Goal: Task Accomplishment & Management: Manage account settings

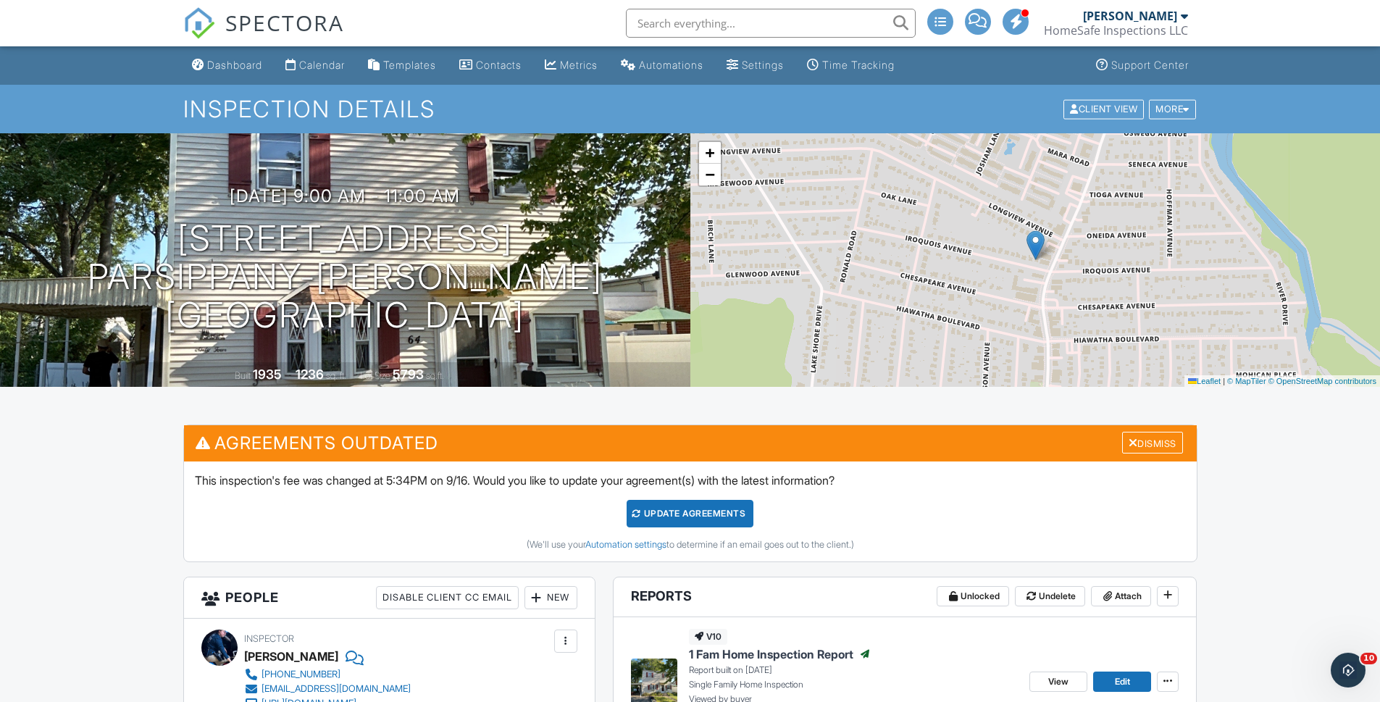
click at [667, 28] on input "text" at bounding box center [771, 23] width 290 height 29
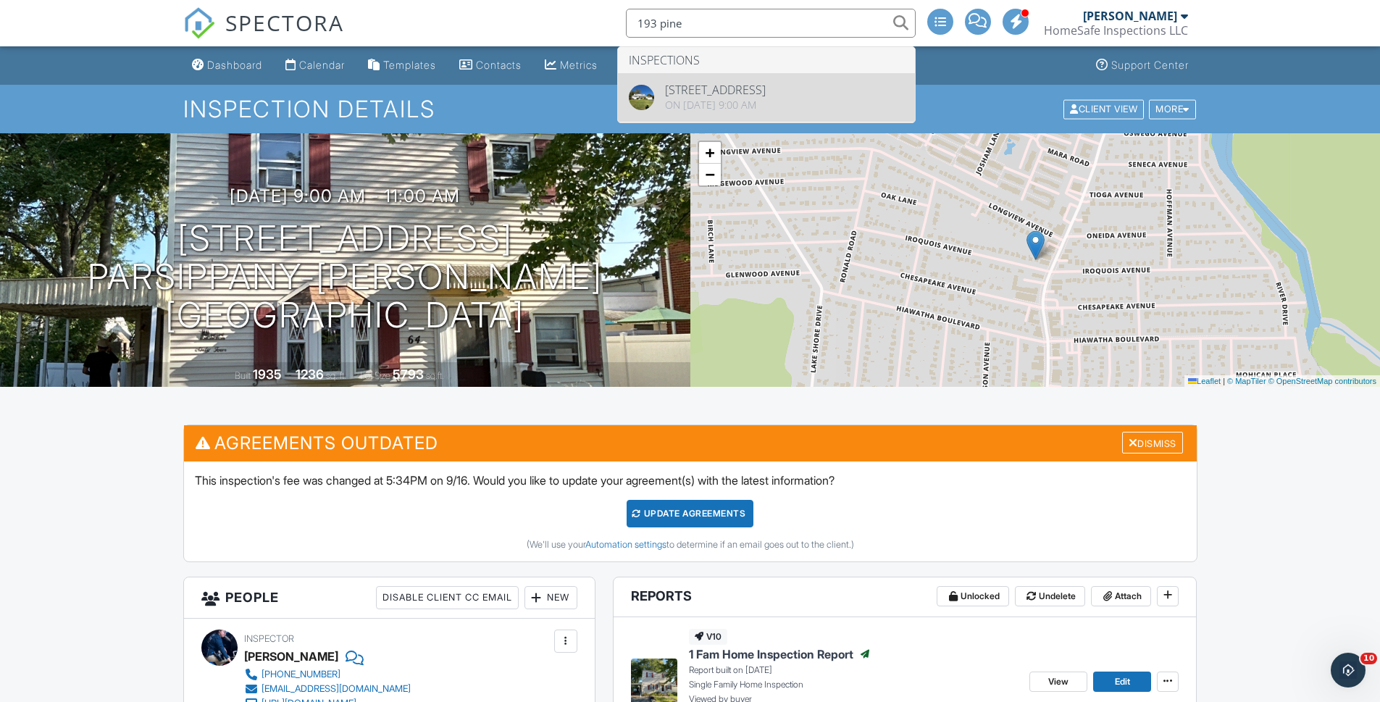
type input "193 pine"
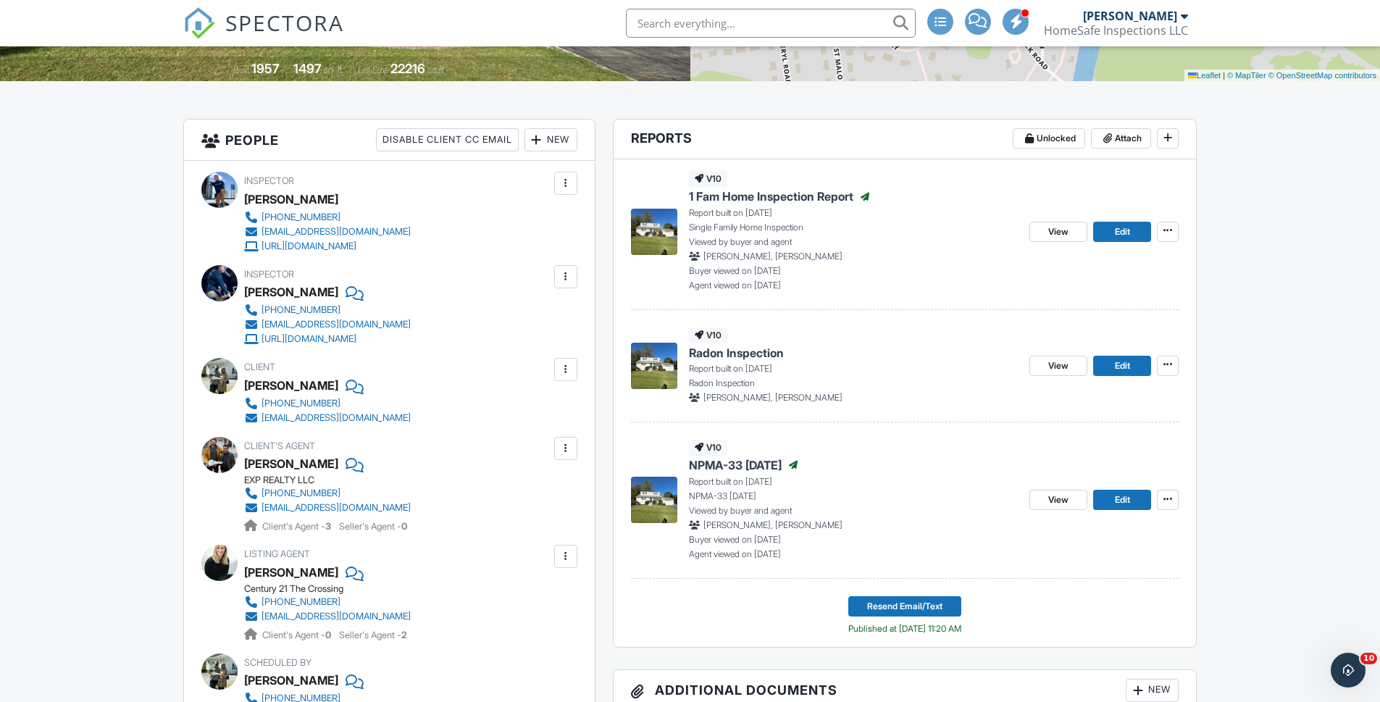
scroll to position [314, 0]
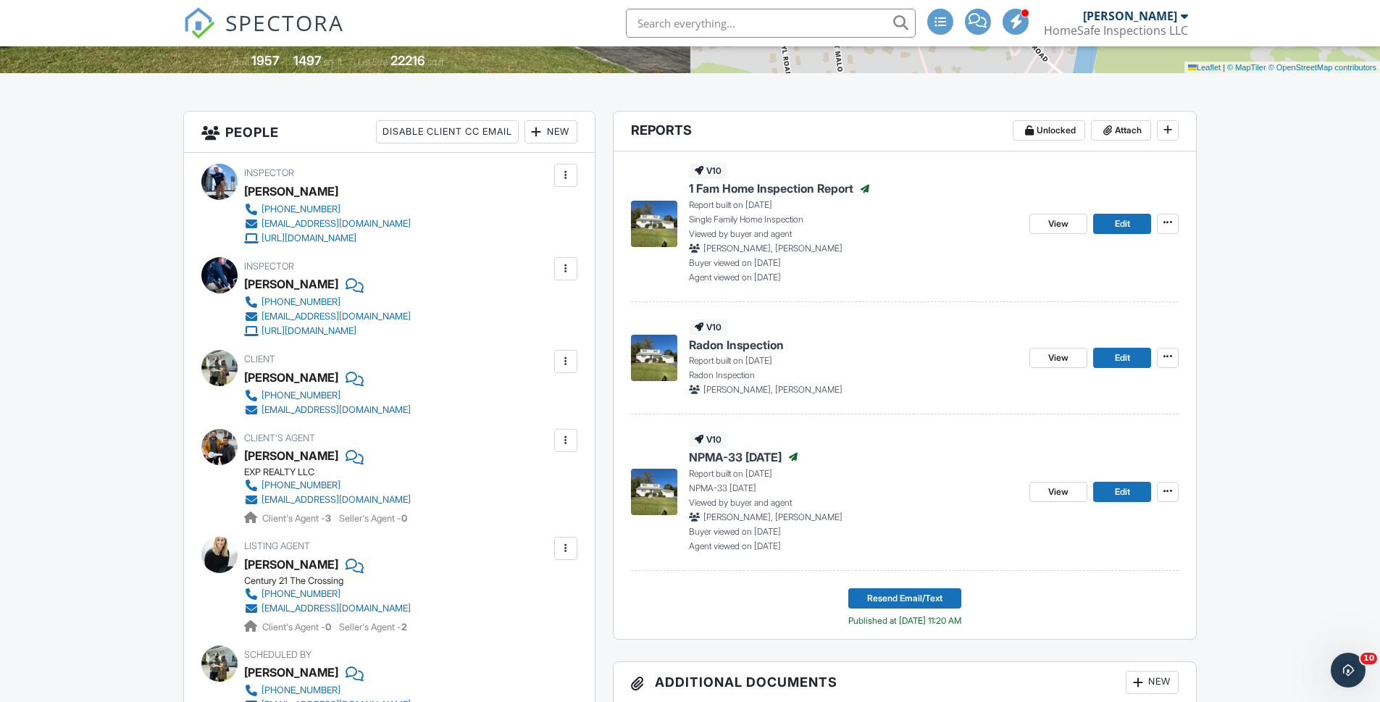
click at [288, 377] on div "Huseyin Ekiz" at bounding box center [291, 378] width 94 height 22
click at [251, 377] on div "Huseyin Ekiz" at bounding box center [291, 378] width 94 height 22
click at [260, 378] on div "Huseyin Ekiz" at bounding box center [291, 378] width 94 height 22
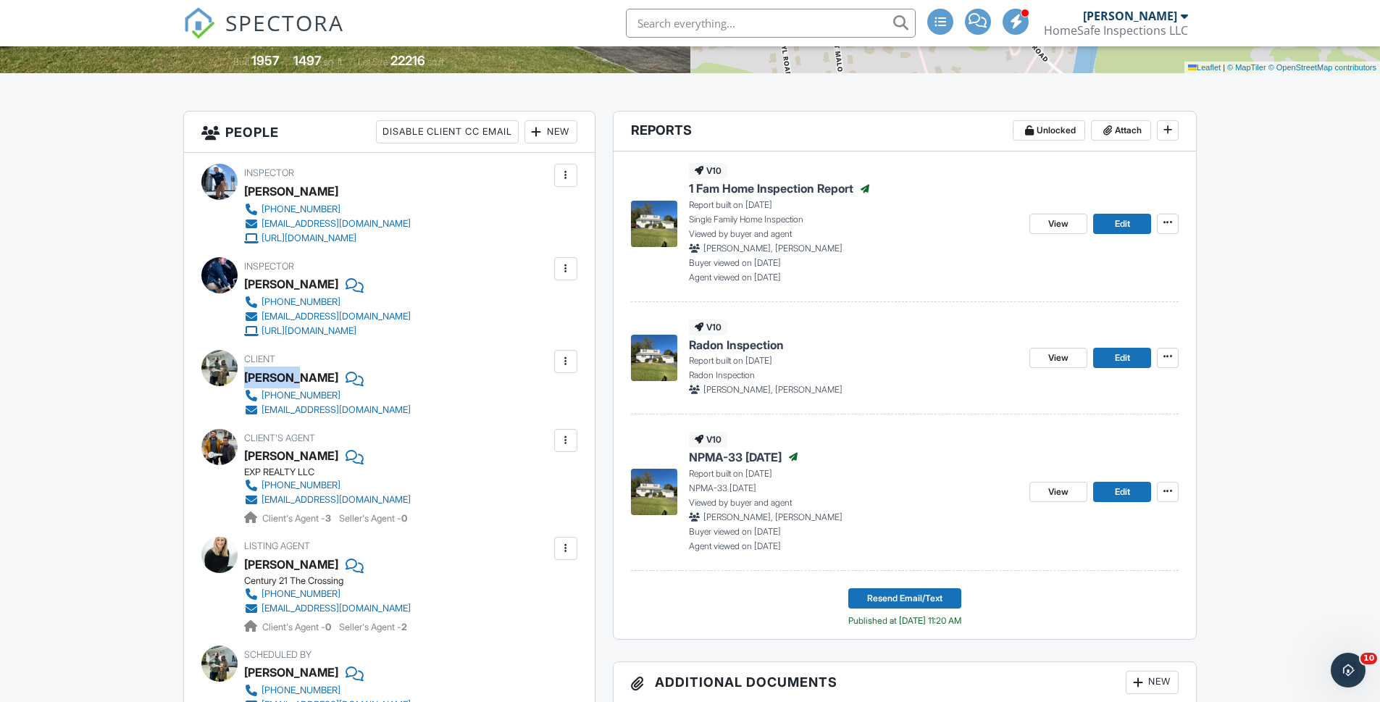
copy div "Huseyin"
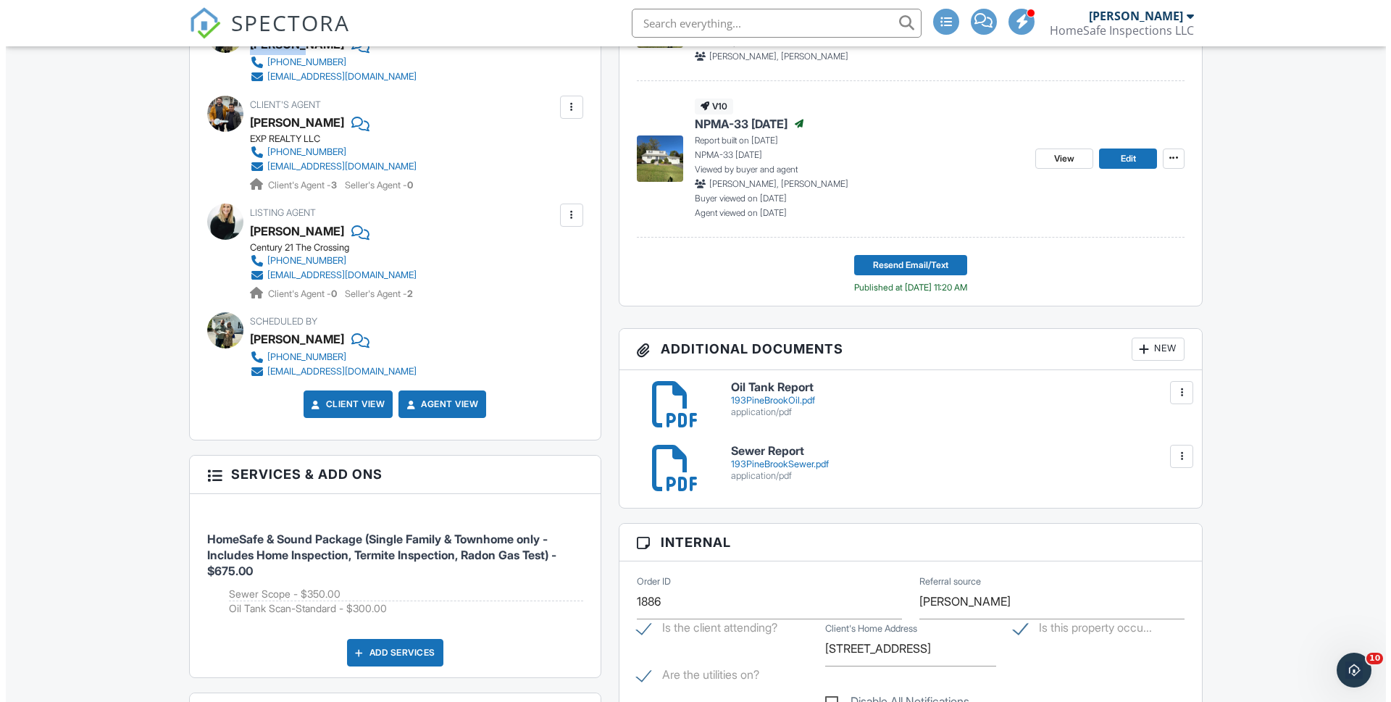
scroll to position [665, 0]
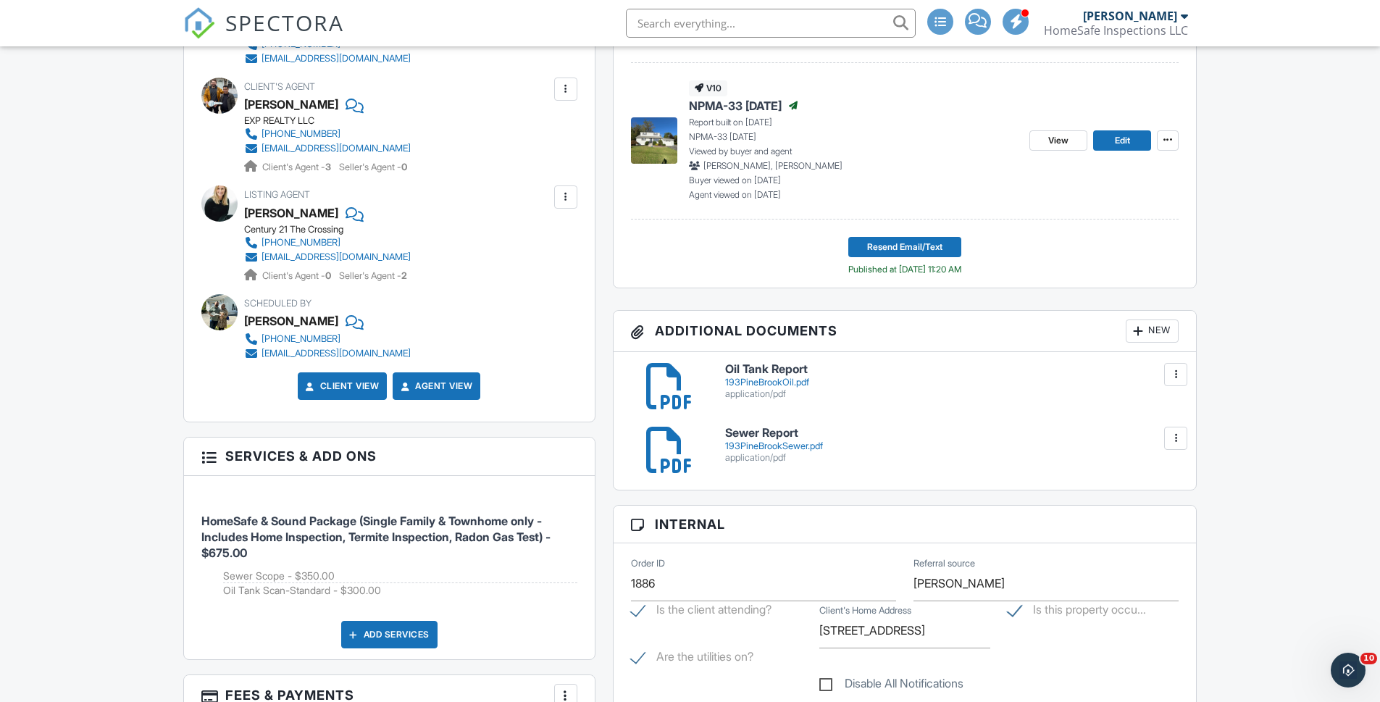
click at [1161, 325] on div "New" at bounding box center [1152, 330] width 53 height 23
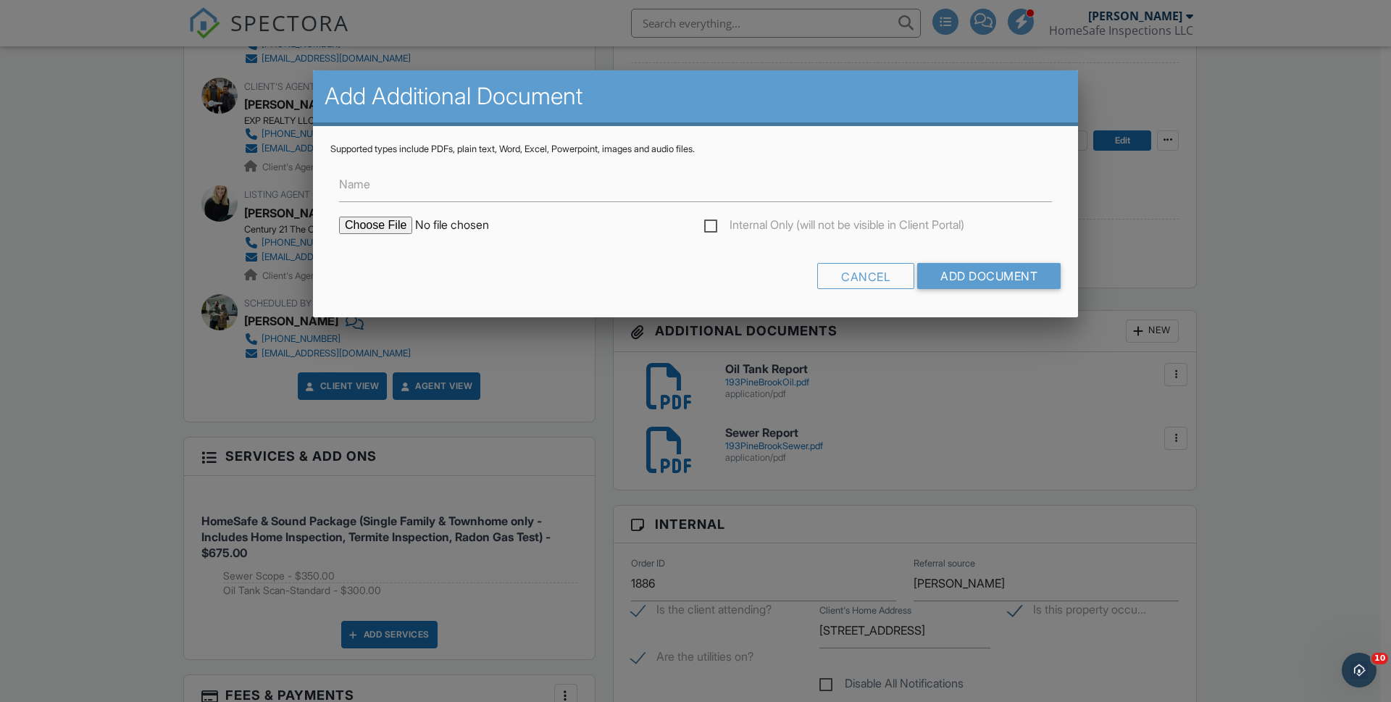
click at [346, 227] on input "file" at bounding box center [462, 225] width 246 height 17
type input "C:\fakepath\193PineBrookRadonA.pdf"
click at [992, 263] on input "Add Document" at bounding box center [988, 276] width 143 height 26
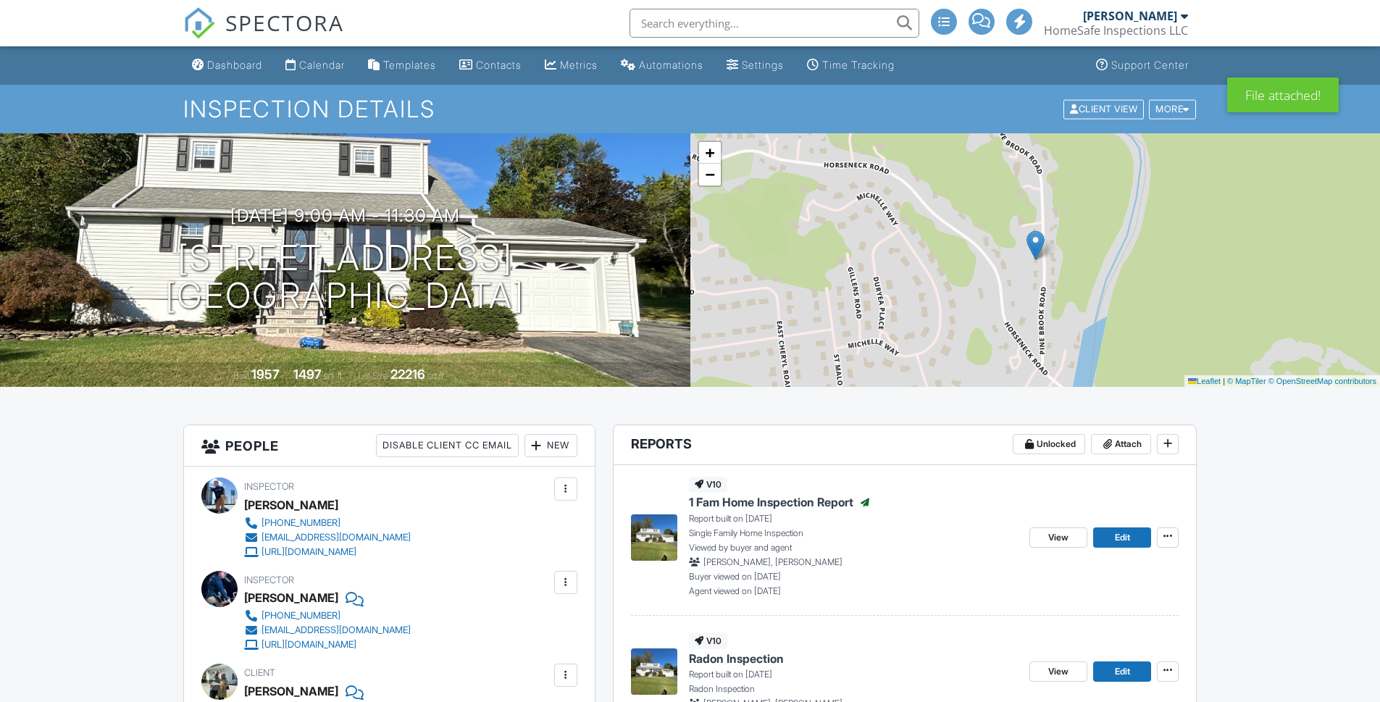
click at [671, 30] on input "text" at bounding box center [775, 23] width 290 height 29
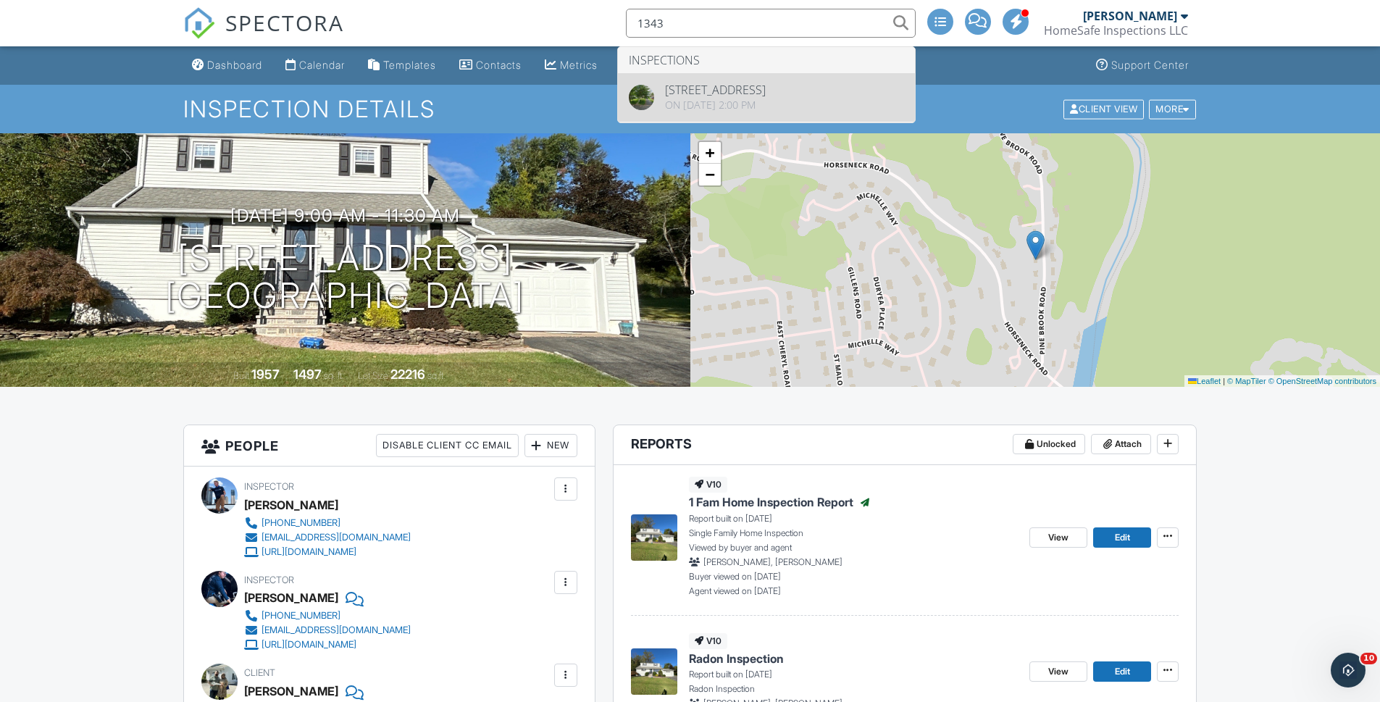
type input "1343"
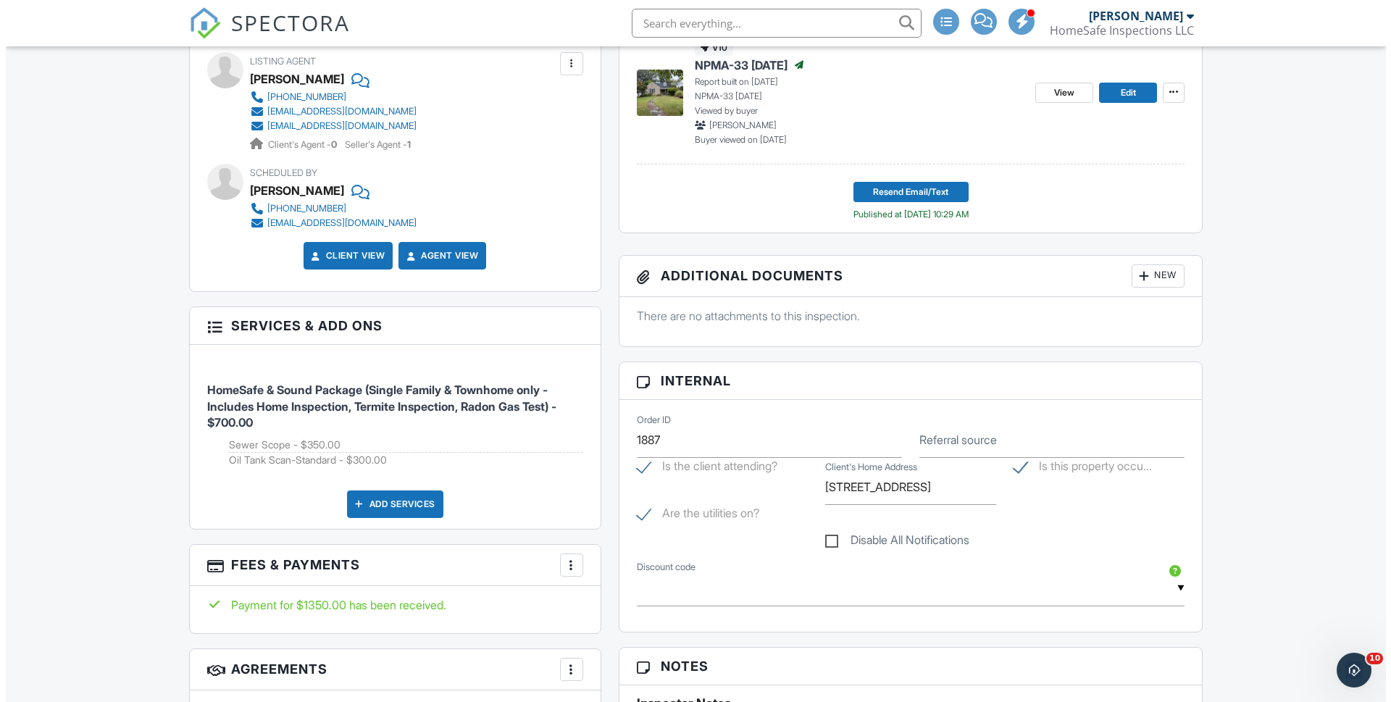
scroll to position [716, 0]
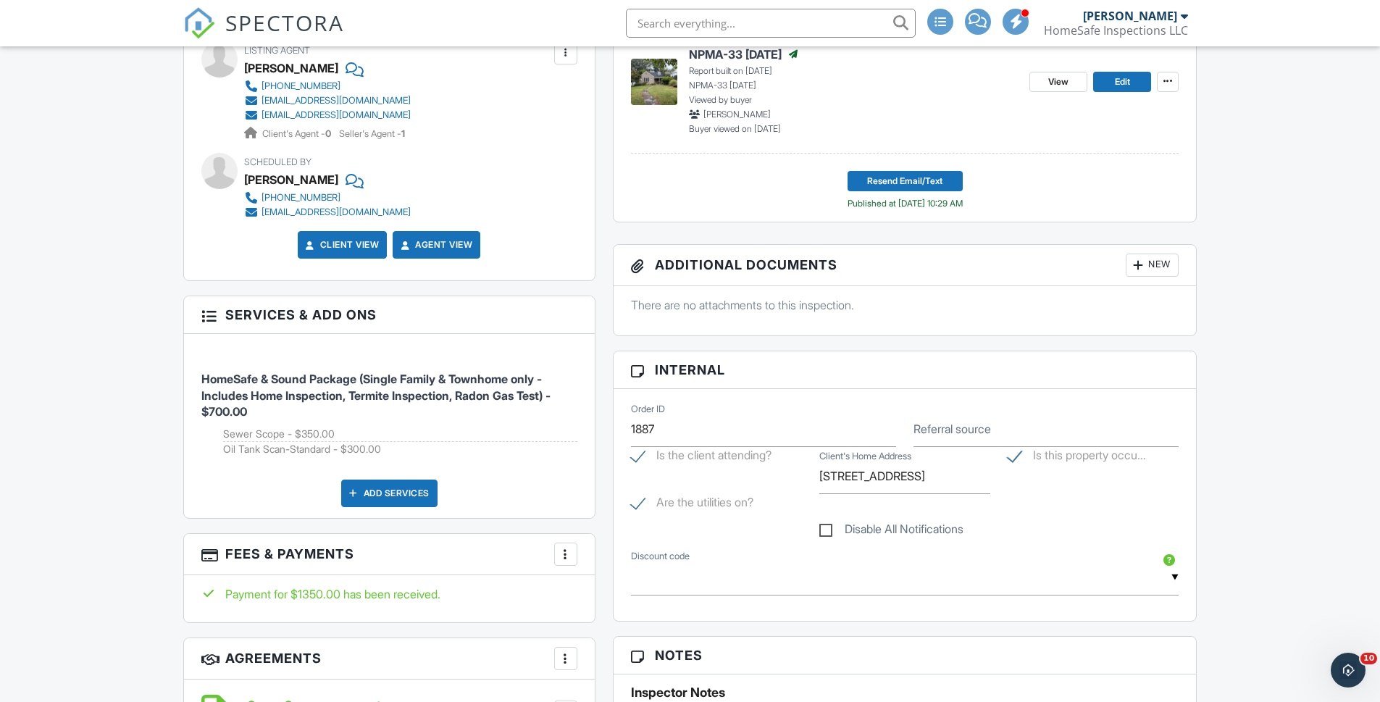
click at [1165, 259] on div "New" at bounding box center [1152, 265] width 53 height 23
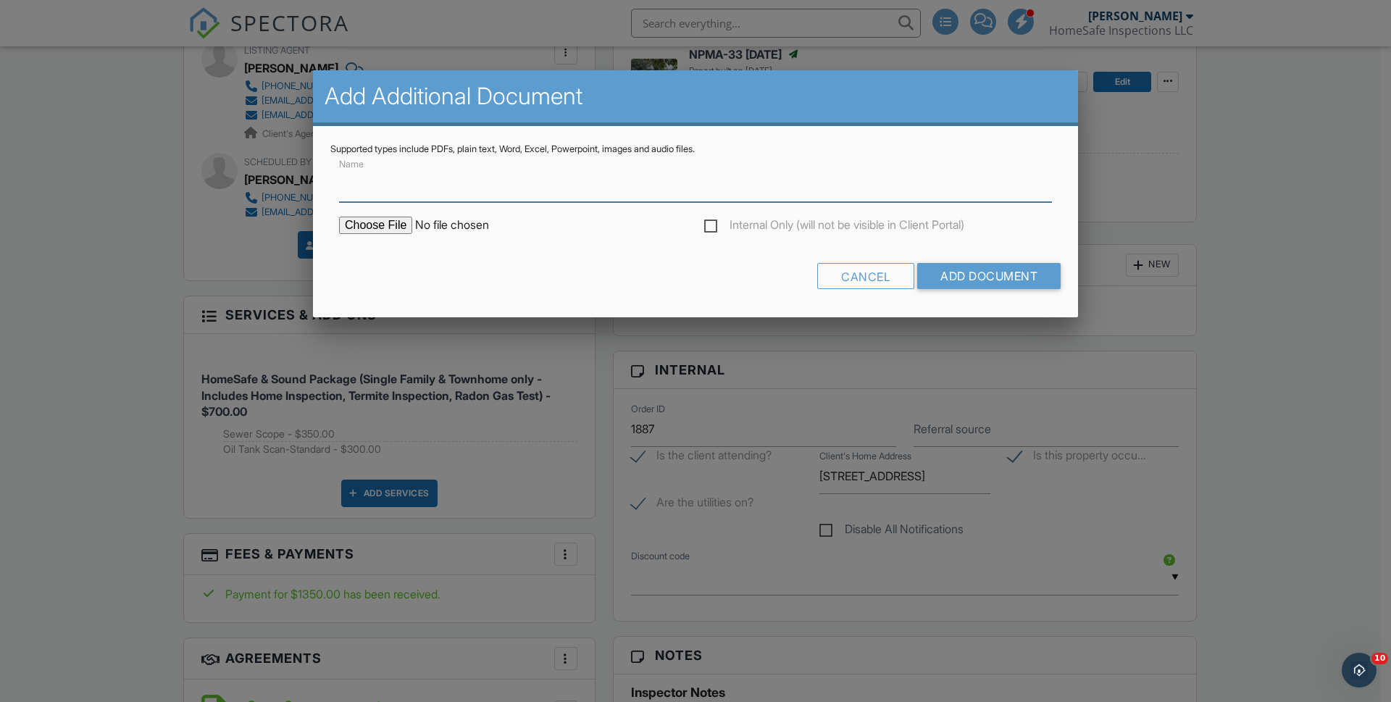
click at [376, 185] on input "Name" at bounding box center [695, 184] width 713 height 35
type input "1"
type input "Radon results"
click at [384, 222] on input "file" at bounding box center [462, 225] width 246 height 17
type input "C:\fakepath\1343SouthEndRadon.pdf"
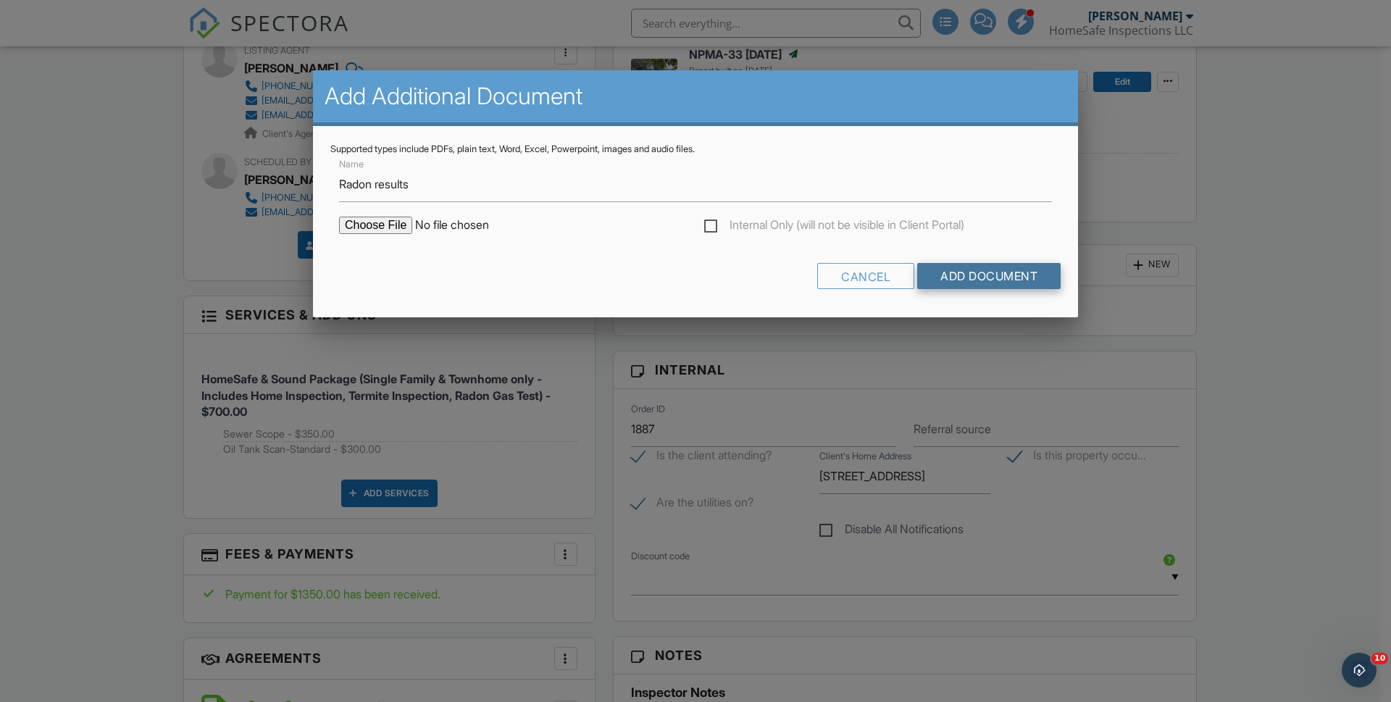
click at [974, 281] on input "Add Document" at bounding box center [988, 276] width 143 height 26
